Goal: Information Seeking & Learning: Learn about a topic

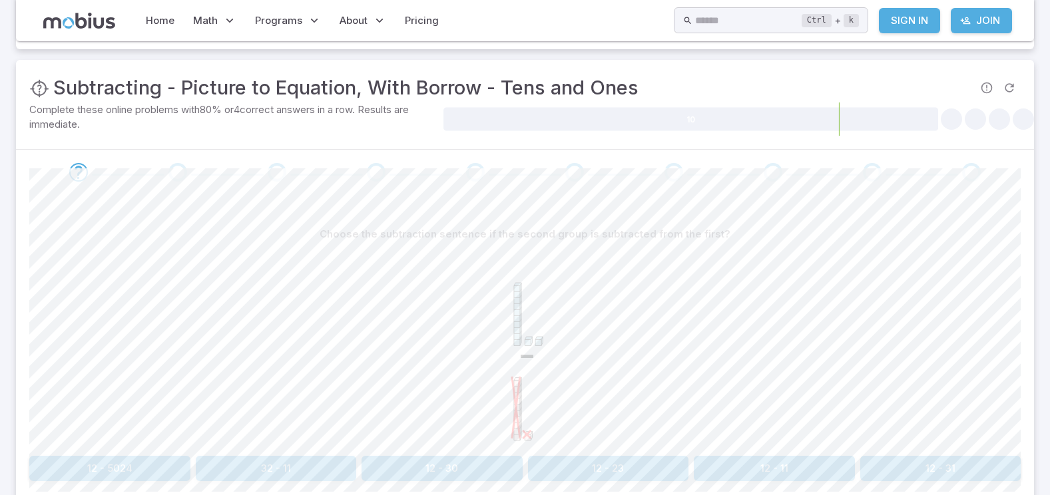
scroll to position [266, 0]
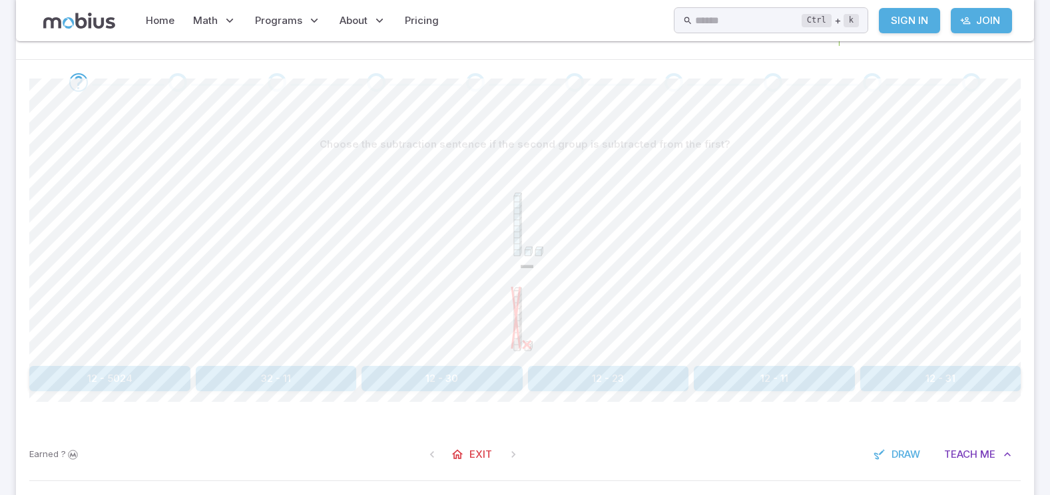
click at [126, 377] on button "12 - 5024" at bounding box center [109, 378] width 161 height 25
click at [571, 377] on button "31 - 12" at bounding box center [608, 378] width 161 height 25
click at [623, 373] on button "12 - 11" at bounding box center [608, 378] width 161 height 25
click at [626, 378] on button "34 - 24" at bounding box center [608, 378] width 161 height 25
click at [253, 381] on button "34 - 32" at bounding box center [276, 378] width 161 height 25
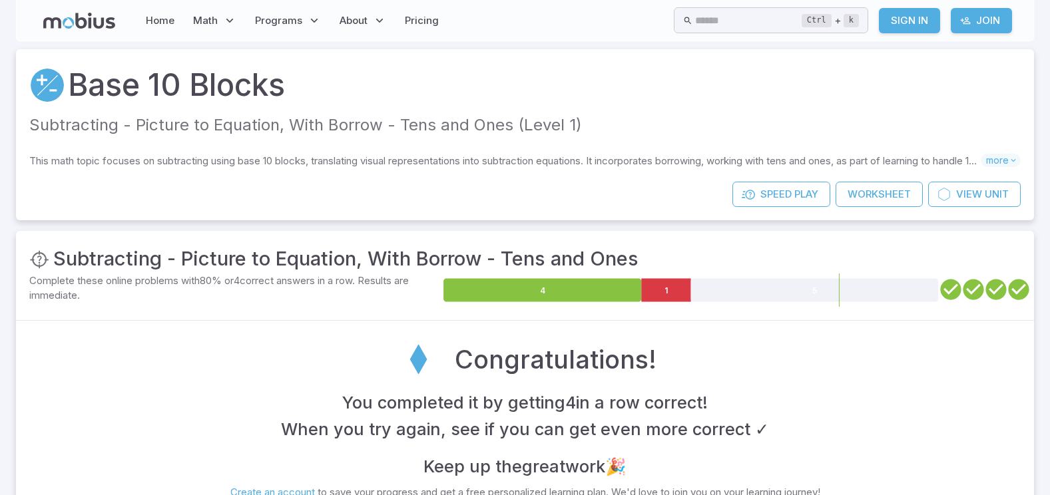
scroll to position [0, 0]
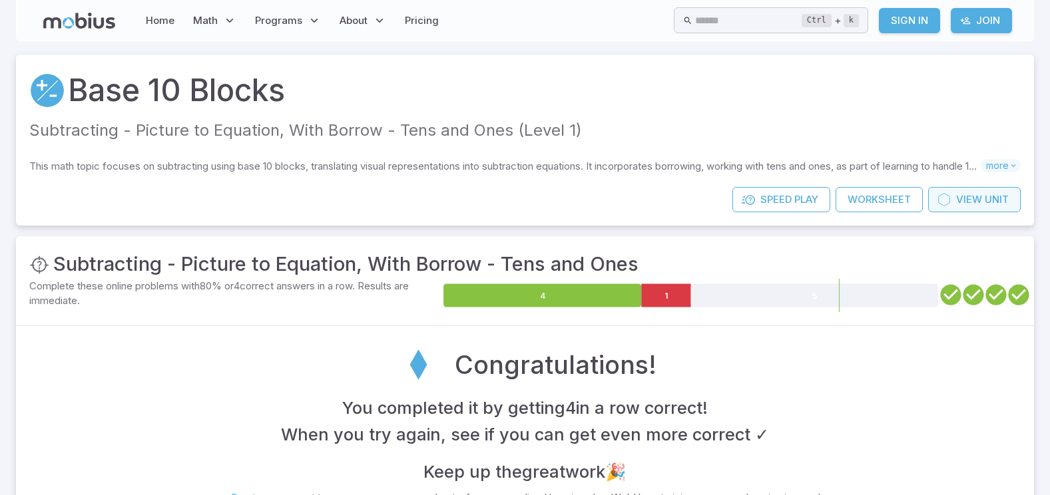
click at [977, 202] on span "View" at bounding box center [969, 199] width 26 height 15
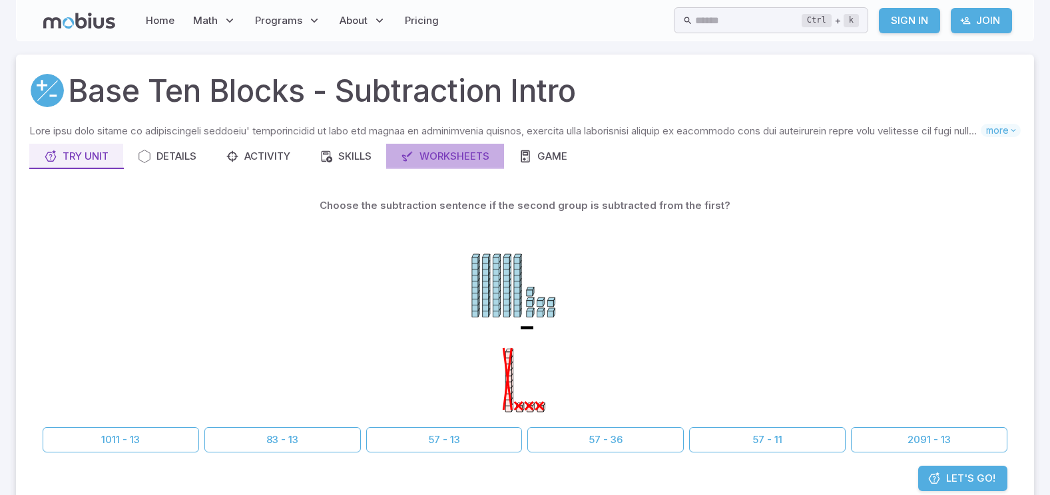
click at [449, 159] on div "Worksheets" at bounding box center [445, 156] width 89 height 15
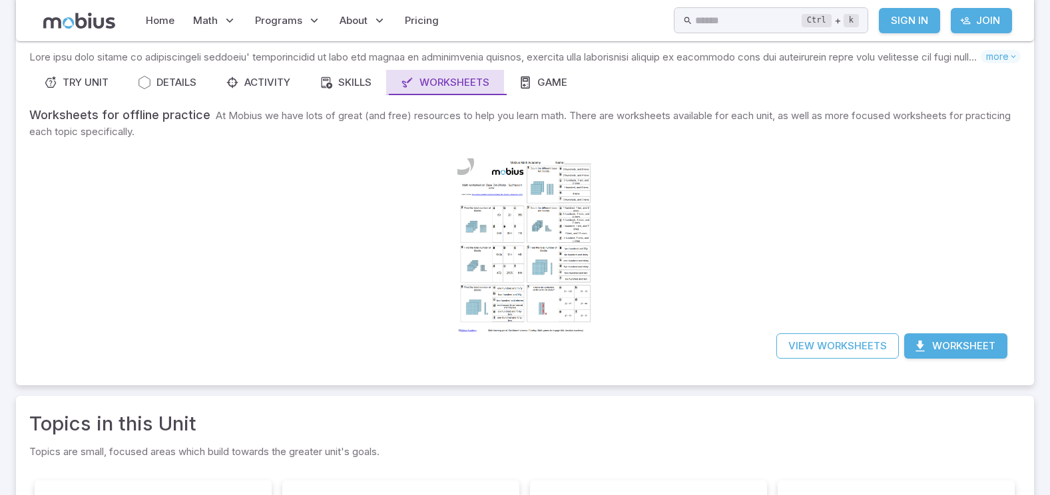
scroll to position [67, 0]
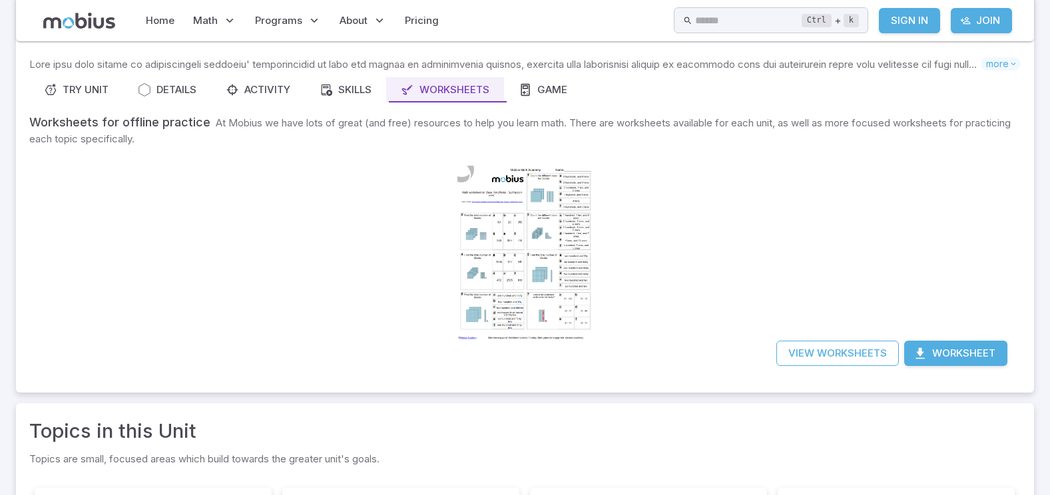
click at [515, 219] on div at bounding box center [525, 253] width 136 height 192
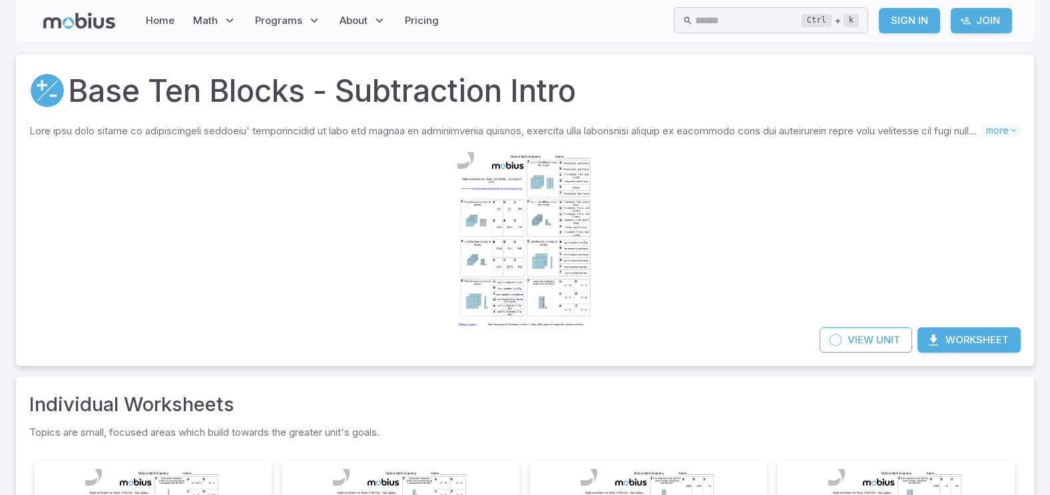
click at [955, 336] on button "Worksheet" at bounding box center [968, 340] width 103 height 25
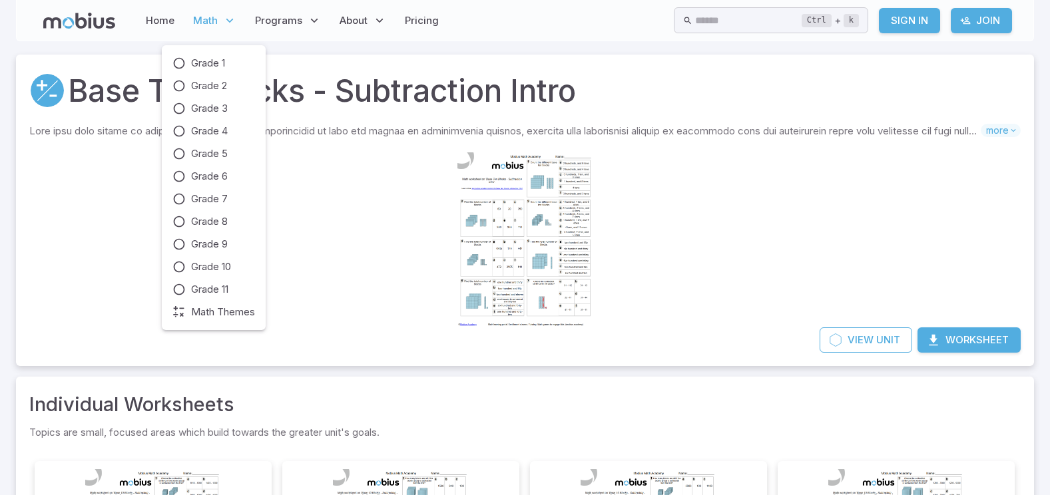
click at [197, 21] on span "Math" at bounding box center [205, 20] width 25 height 15
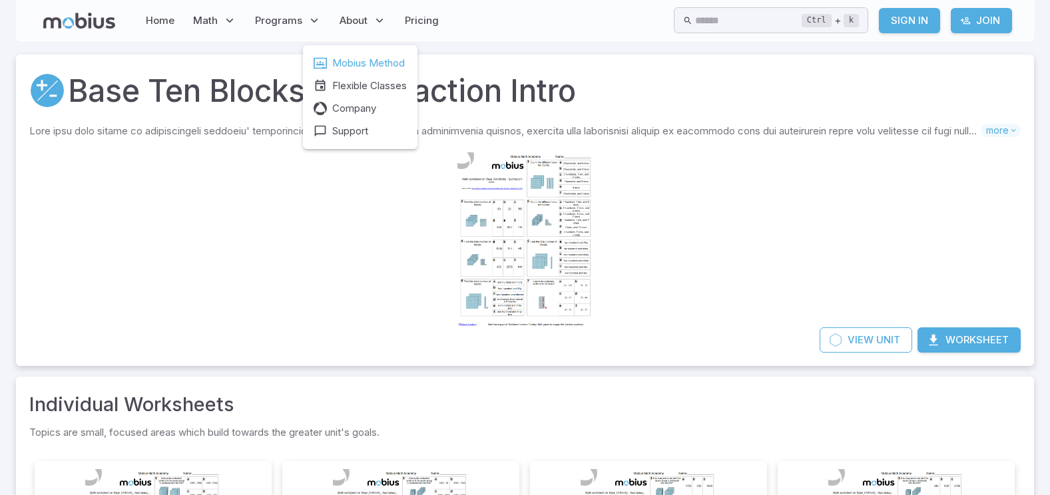
click at [351, 57] on span "Mobius Method" at bounding box center [368, 63] width 73 height 15
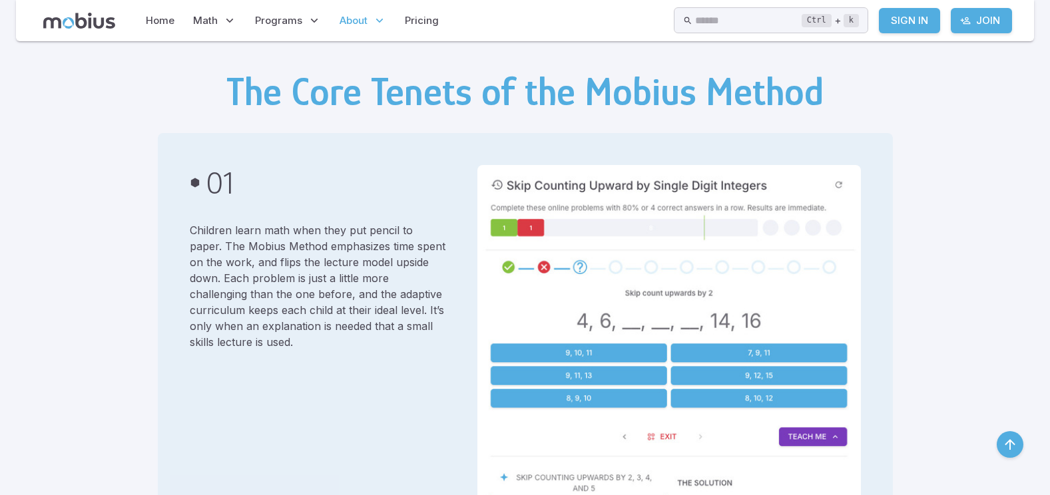
scroll to position [304, 0]
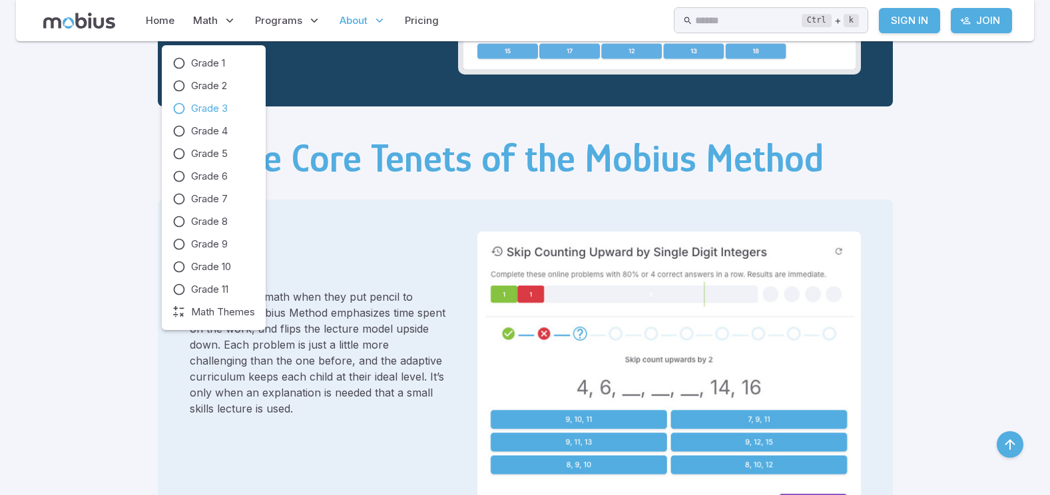
click at [179, 108] on icon at bounding box center [178, 108] width 13 height 13
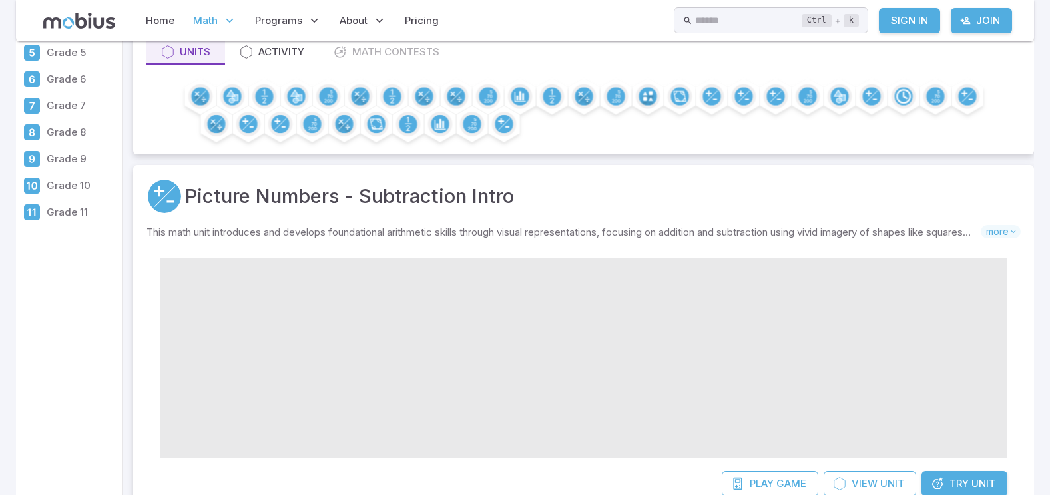
scroll to position [67, 0]
